Goal: Task Accomplishment & Management: Manage account settings

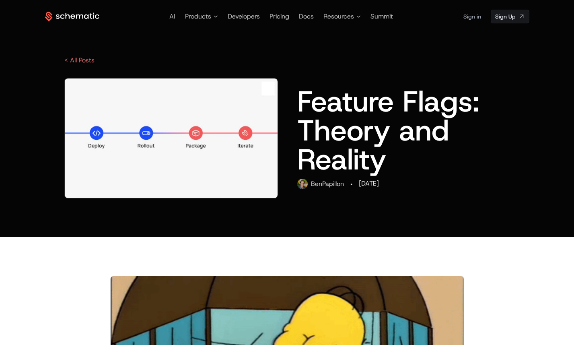
click at [476, 19] on link "Sign in" at bounding box center [473, 16] width 18 height 13
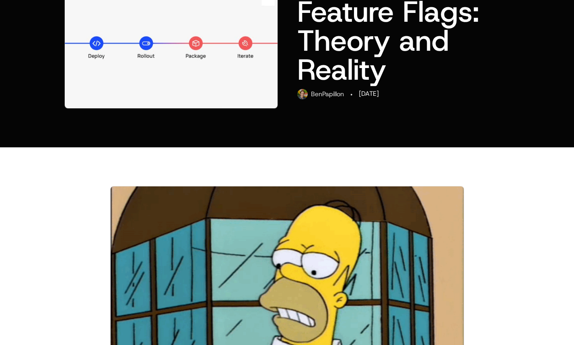
scroll to position [87, 0]
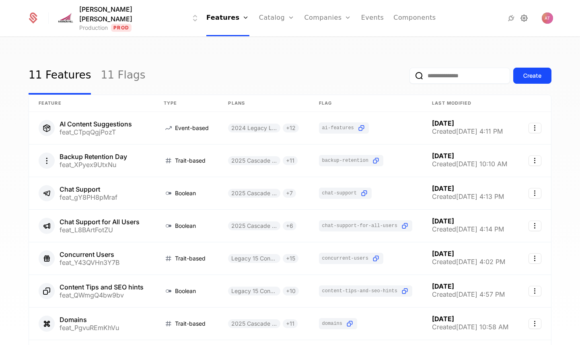
click at [526, 19] on icon at bounding box center [525, 18] width 10 height 10
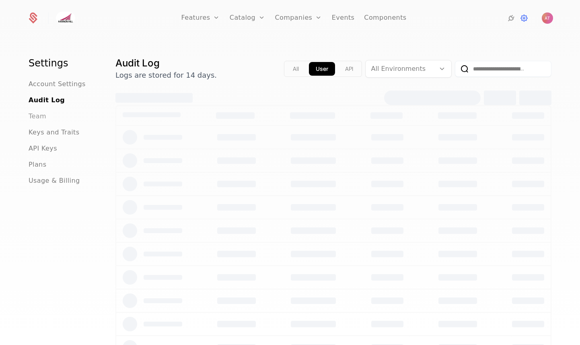
click at [38, 120] on span "Team" at bounding box center [38, 116] width 18 height 10
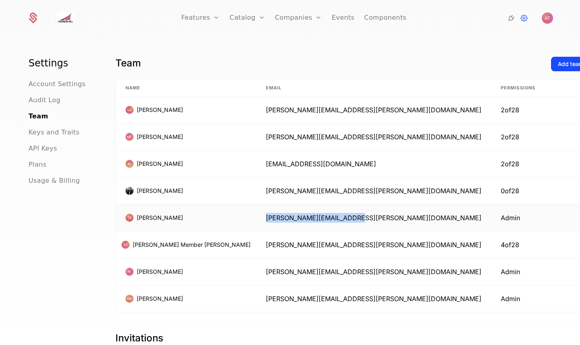
drag, startPoint x: 240, startPoint y: 222, endPoint x: 421, endPoint y: 211, distance: 180.7
click at [397, 212] on td "tim.reilly@hannonhill.com" at bounding box center [373, 217] width 235 height 27
click at [538, 219] on html "Features Features Flags Catalog Plans Add Ons Credits Configuration Companies C…" at bounding box center [290, 172] width 580 height 345
click at [508, 231] on div "Edit Remove" at bounding box center [498, 247] width 81 height 42
click at [508, 236] on div "Edit" at bounding box center [498, 238] width 61 height 11
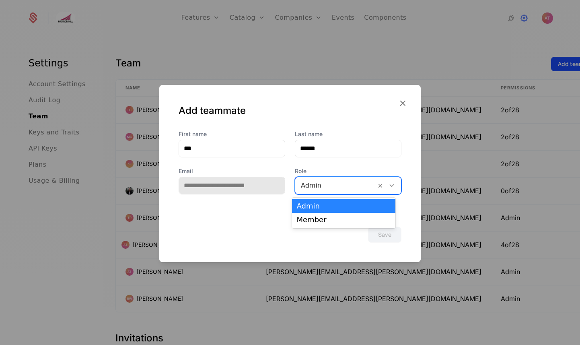
click at [325, 184] on div at bounding box center [336, 185] width 70 height 11
click at [325, 183] on div at bounding box center [336, 185] width 70 height 11
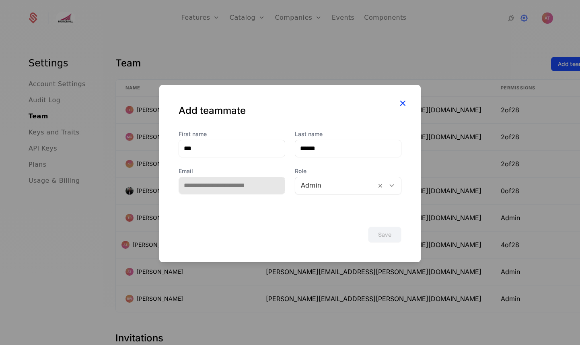
click at [406, 102] on icon "button" at bounding box center [403, 103] width 10 height 10
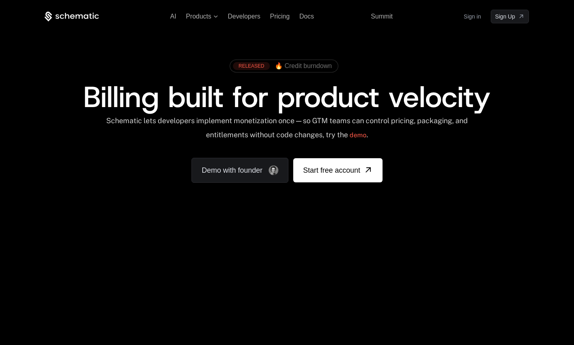
click at [479, 15] on link "Sign in" at bounding box center [472, 16] width 17 height 13
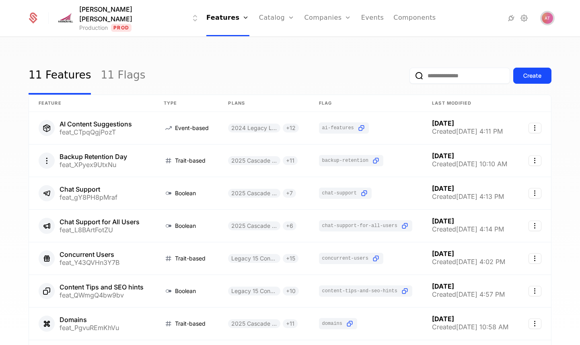
click at [545, 17] on img "Open user button" at bounding box center [547, 17] width 11 height 11
click at [523, 16] on icon at bounding box center [525, 18] width 10 height 10
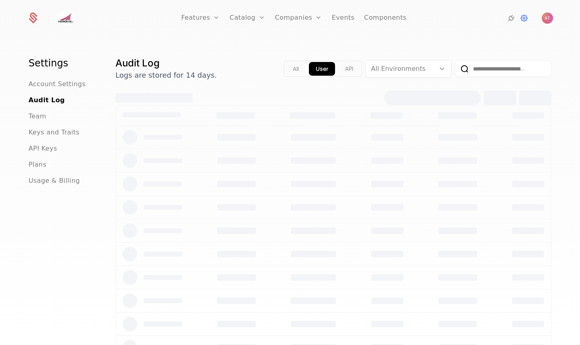
click at [41, 108] on ul "Account Settings Audit Log Team Keys and Traits API Keys Plans Usage & Billing" at bounding box center [63, 132] width 68 height 106
click at [41, 114] on span "Team" at bounding box center [38, 116] width 18 height 10
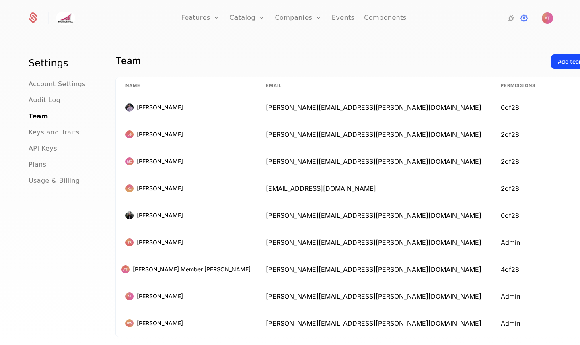
scroll to position [2, 0]
click at [533, 108] on html "Features Features Flags Catalog Plans Add Ons Credits Configuration Companies C…" at bounding box center [290, 172] width 580 height 345
click at [501, 89] on html "Features Features Flags Catalog Plans Add Ons Credits Configuration Companies C…" at bounding box center [290, 172] width 580 height 345
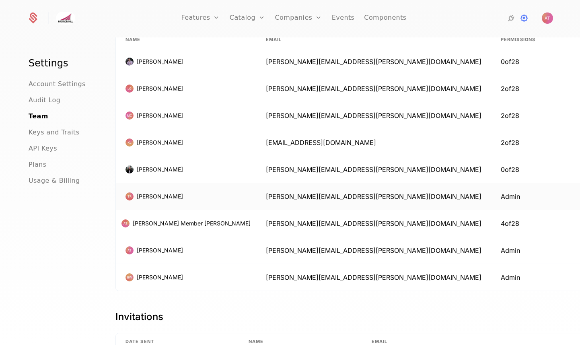
scroll to position [0, 0]
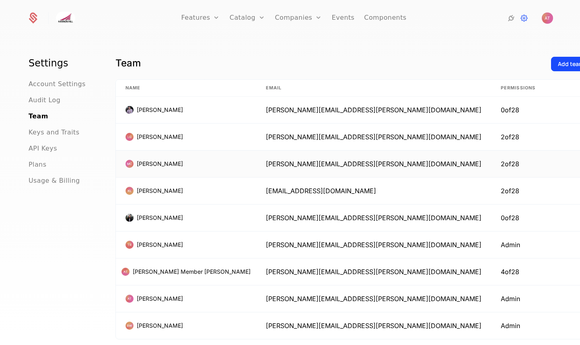
click at [529, 167] on html "Features Features Flags Catalog Plans Add Ons Credits Configuration Companies C…" at bounding box center [290, 172] width 580 height 345
click at [508, 182] on div "Edit" at bounding box center [498, 184] width 61 height 11
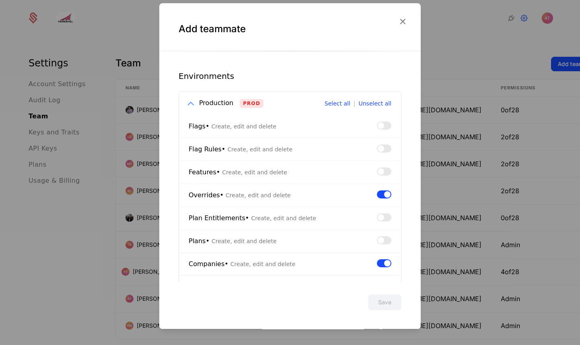
scroll to position [17, 0]
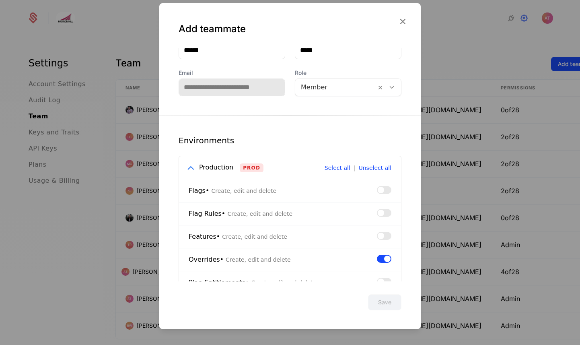
click at [394, 27] on div "Add teammate" at bounding box center [290, 29] width 223 height 13
click at [398, 21] on icon "button" at bounding box center [403, 21] width 10 height 10
